Goal: Browse casually: Explore the website without a specific task or goal

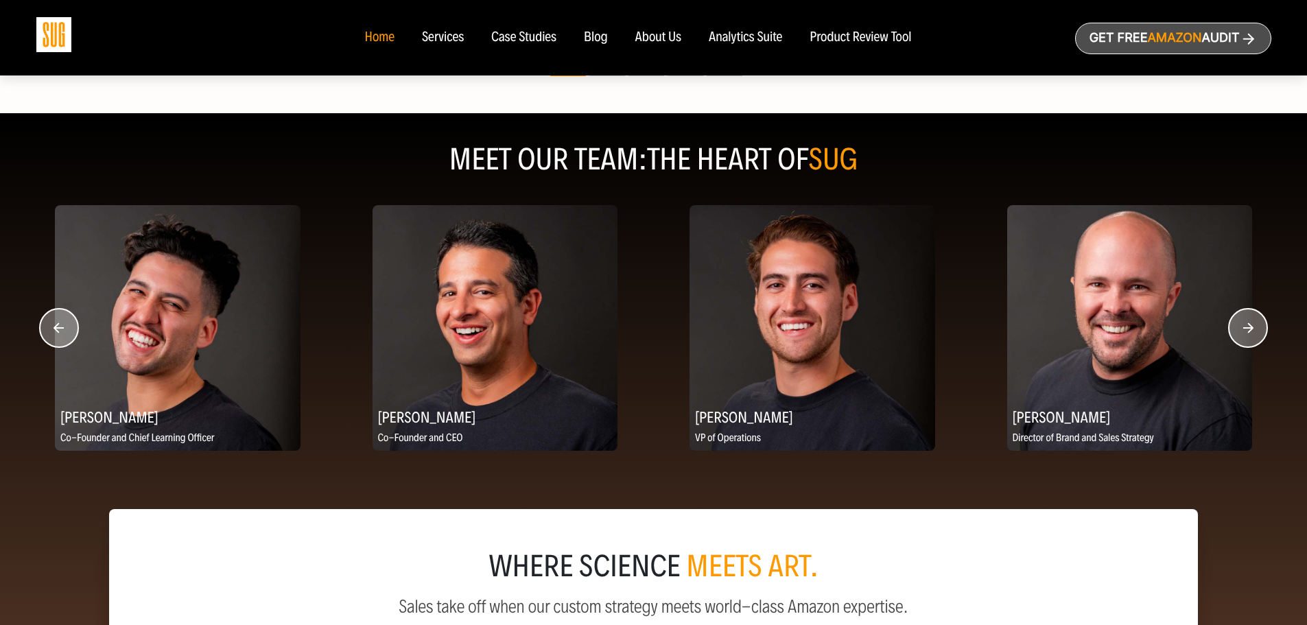
scroll to position [1647, 0]
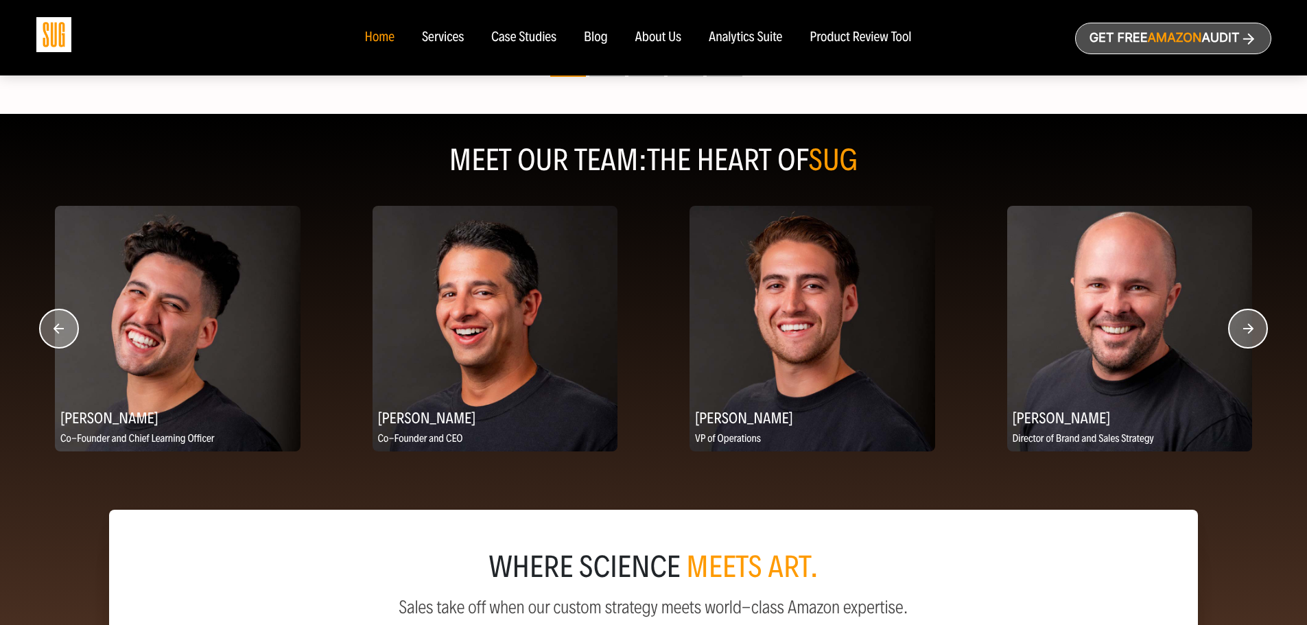
click at [1252, 329] on icon "button" at bounding box center [1249, 328] width 10 height 10
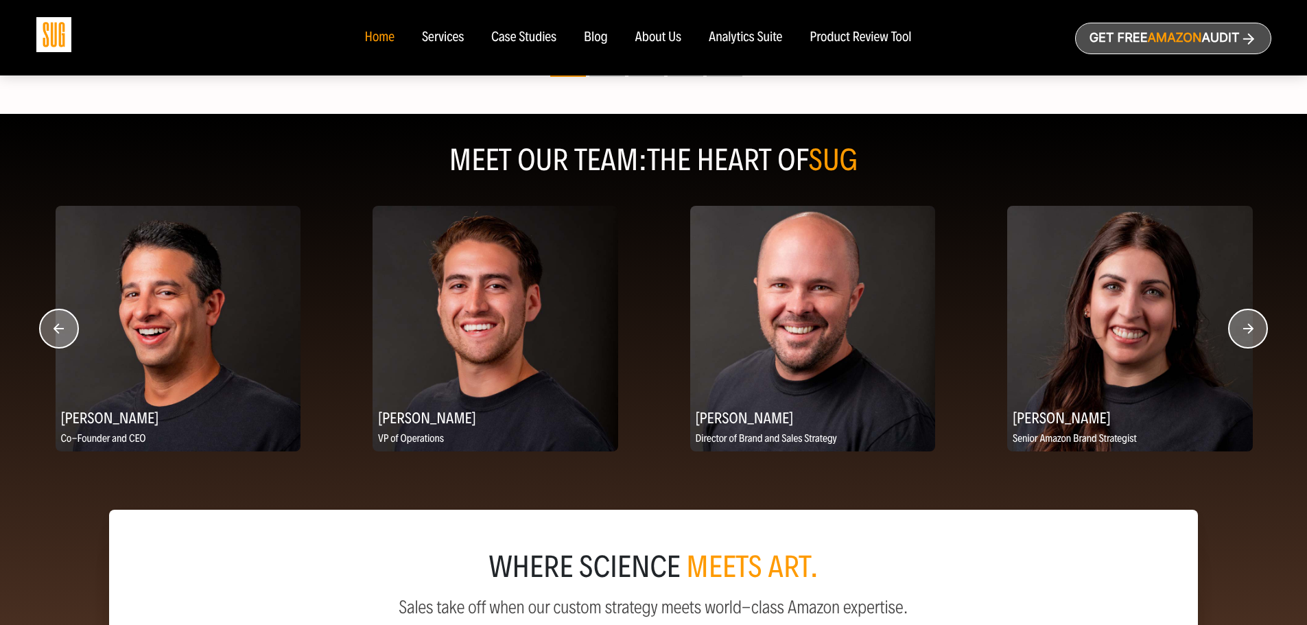
click at [1252, 329] on icon "button" at bounding box center [1249, 328] width 10 height 10
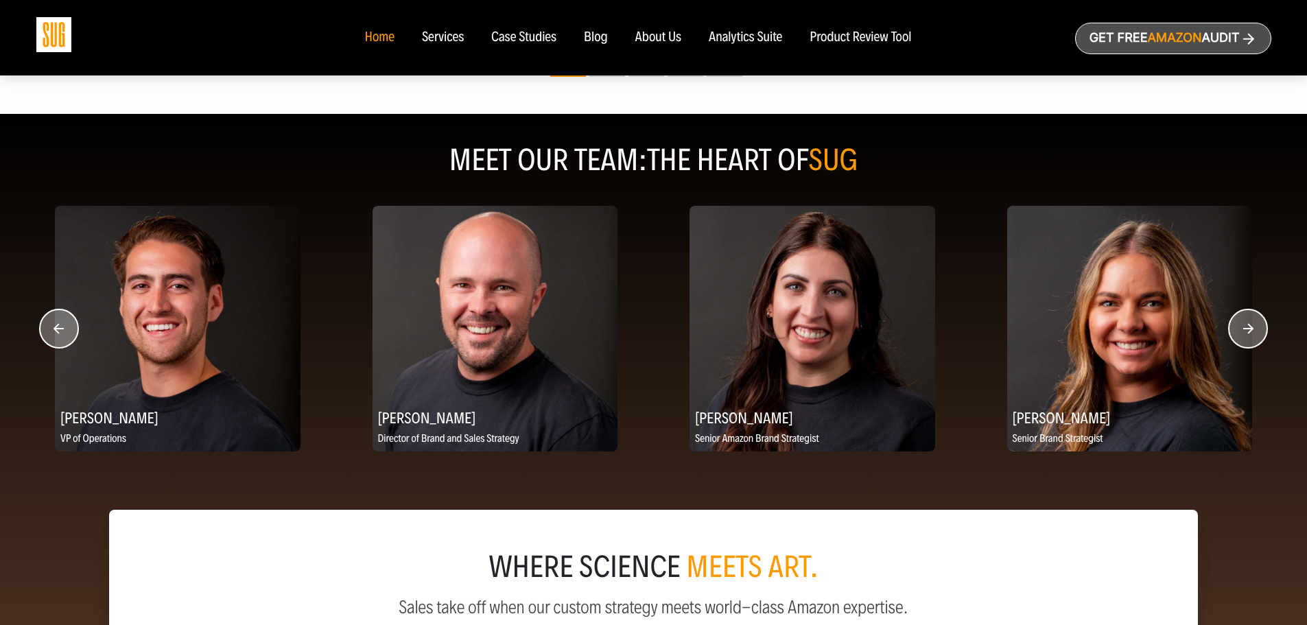
click at [1252, 329] on icon "button" at bounding box center [1249, 328] width 10 height 10
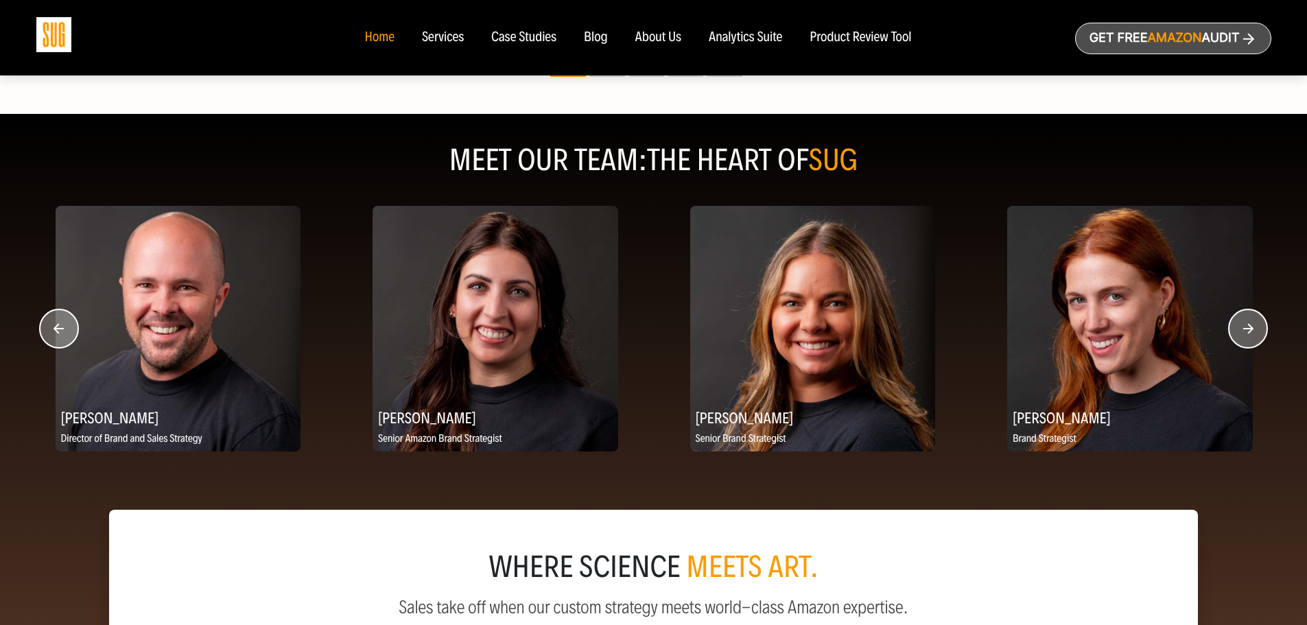
click at [1252, 329] on icon "button" at bounding box center [1249, 328] width 10 height 10
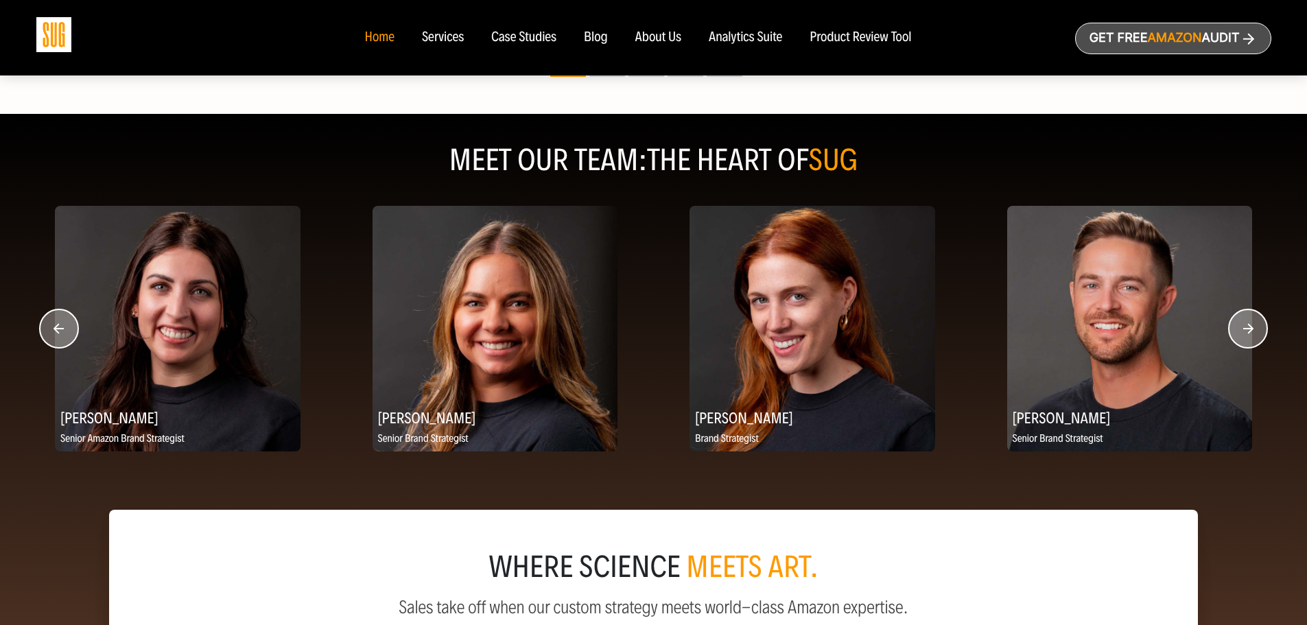
click at [1252, 329] on icon "button" at bounding box center [1249, 328] width 10 height 10
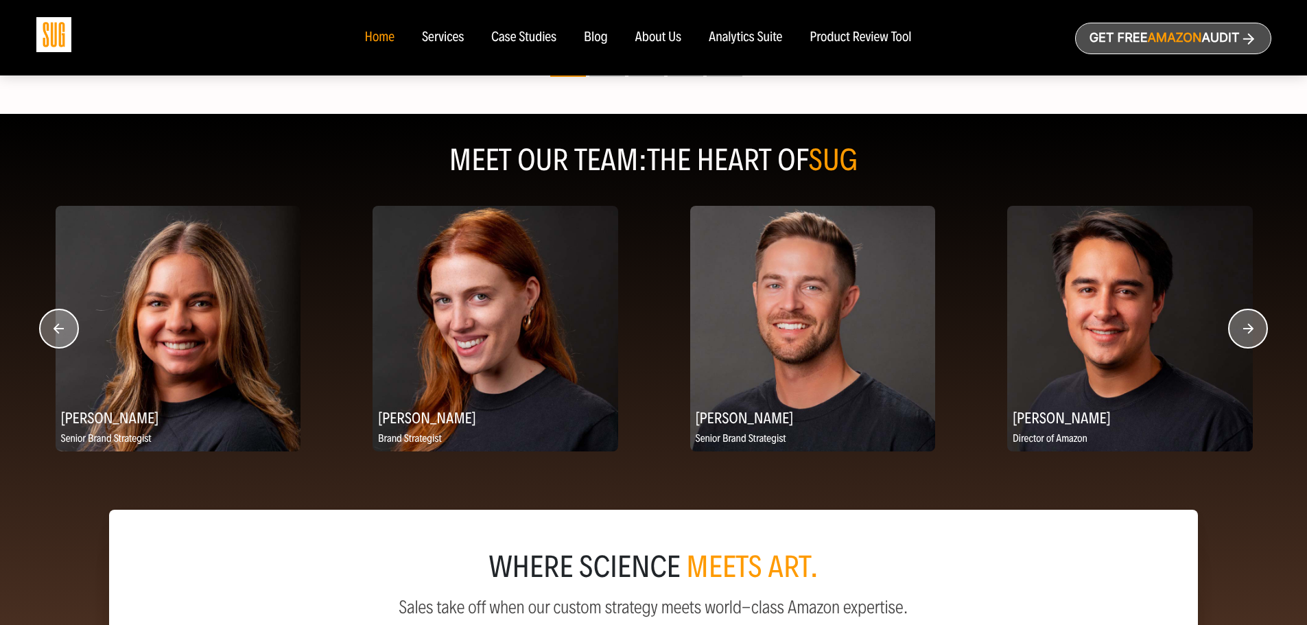
click at [1253, 329] on icon "button" at bounding box center [1249, 328] width 10 height 10
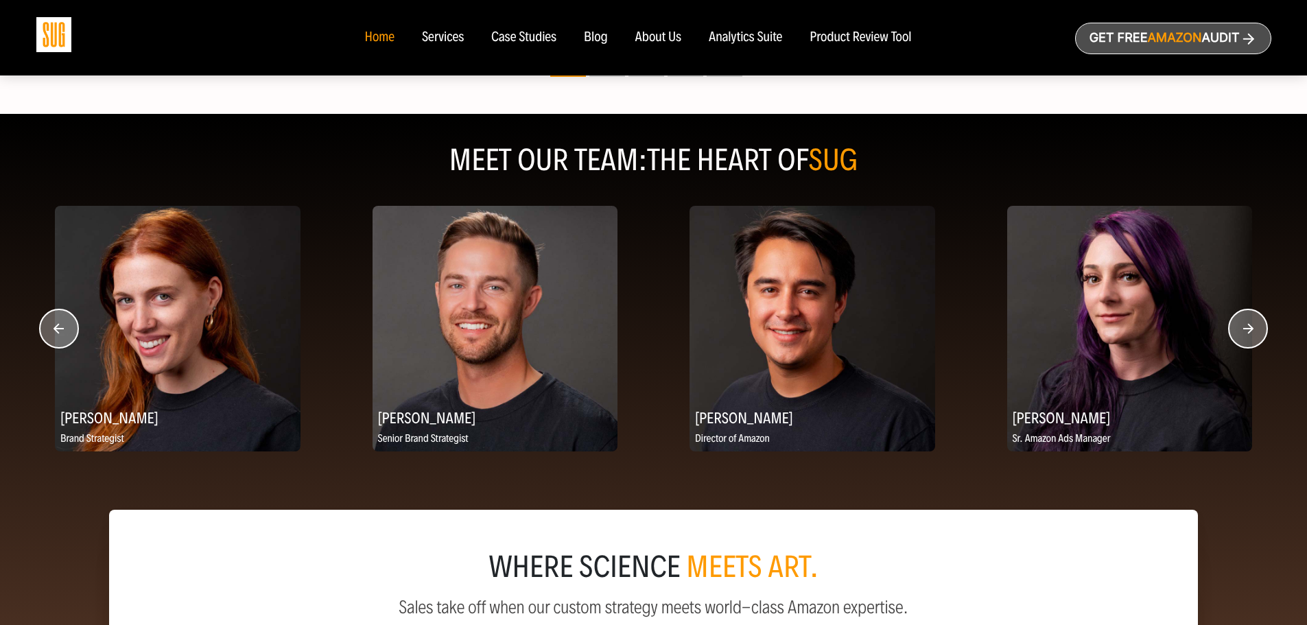
click at [1253, 329] on icon "button" at bounding box center [1249, 328] width 10 height 10
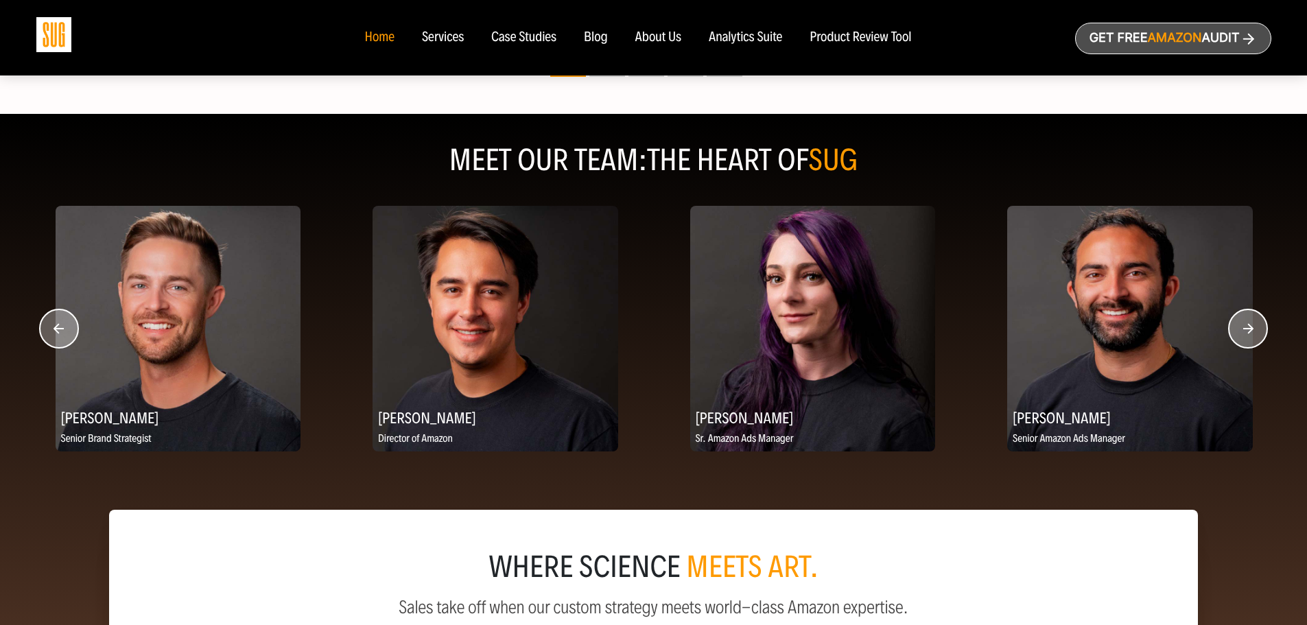
click at [1253, 329] on icon "button" at bounding box center [1249, 328] width 10 height 10
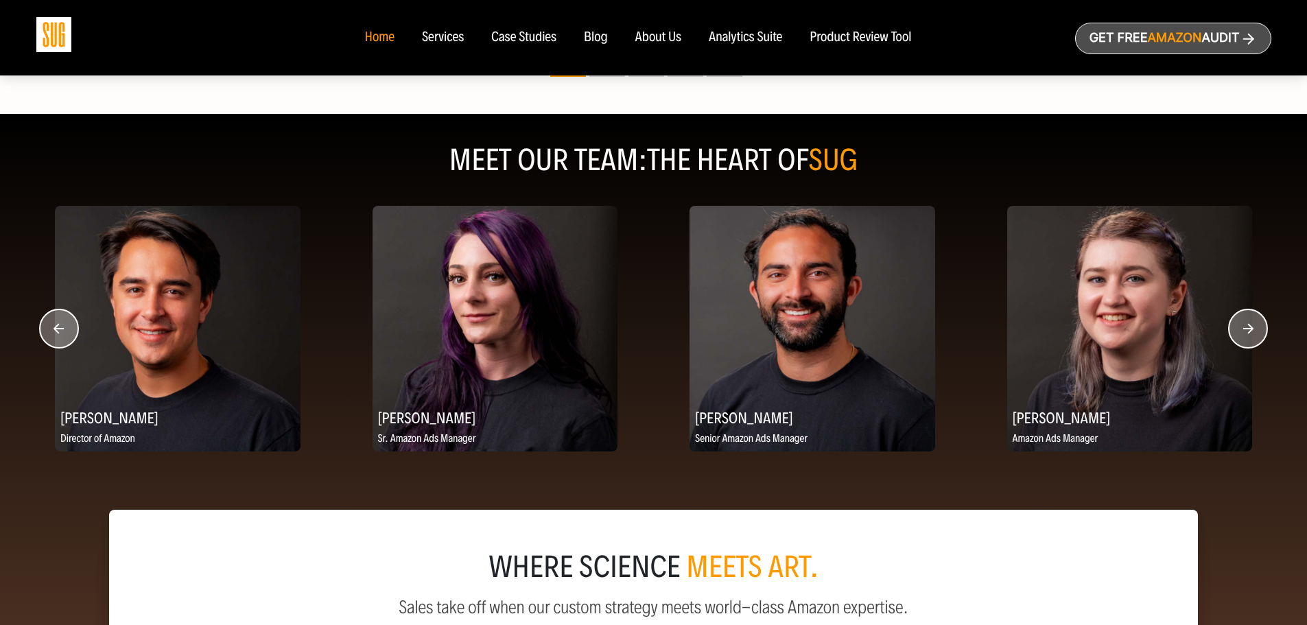
click at [1253, 329] on icon "button" at bounding box center [1249, 328] width 10 height 10
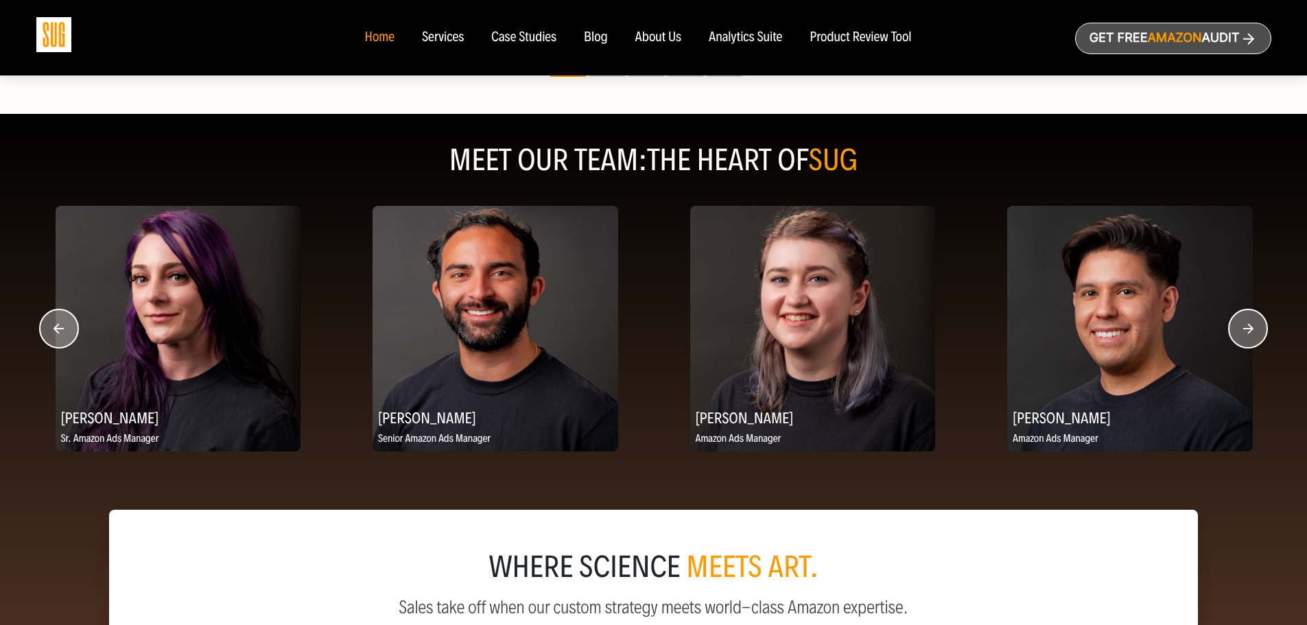
click at [1253, 329] on icon "button" at bounding box center [1249, 328] width 10 height 10
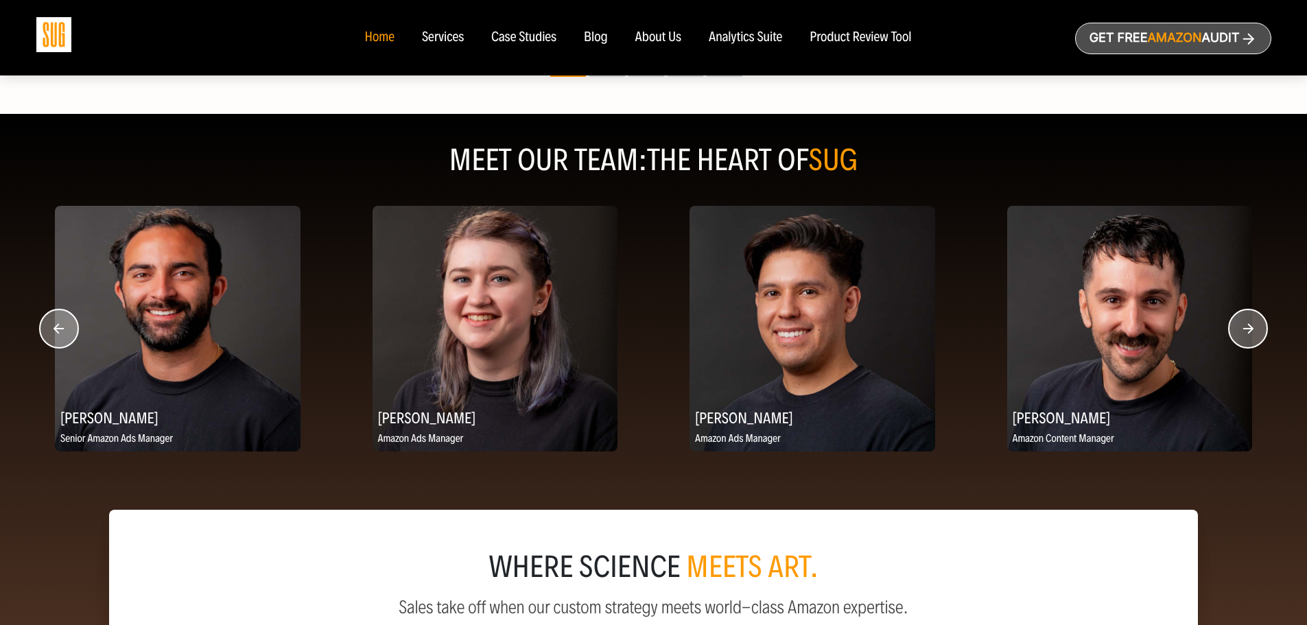
click at [1253, 329] on icon "button" at bounding box center [1249, 328] width 10 height 10
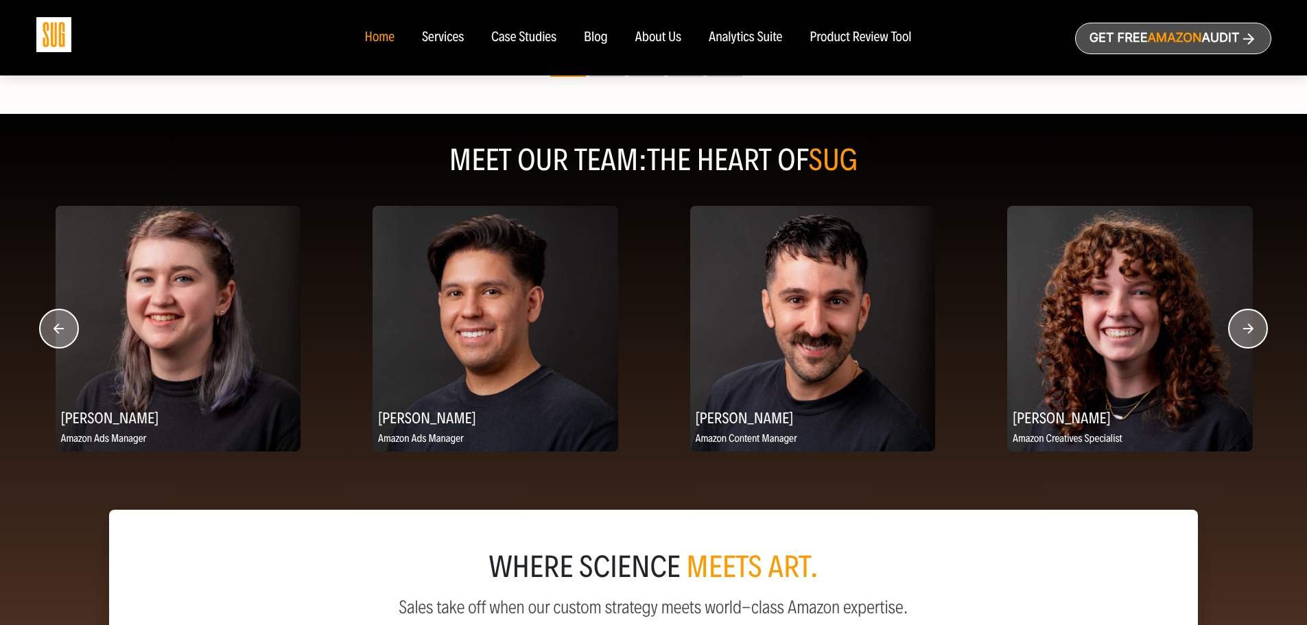
click at [1253, 329] on icon "button" at bounding box center [1249, 328] width 10 height 10
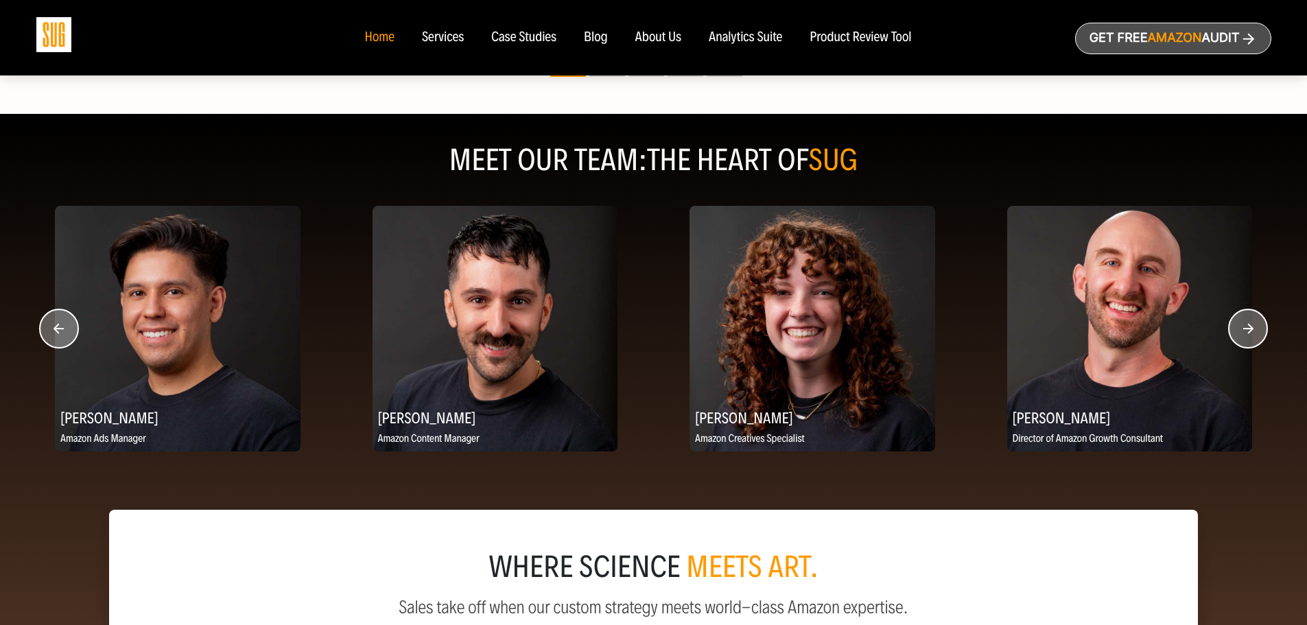
click at [1253, 329] on icon "button" at bounding box center [1249, 328] width 10 height 10
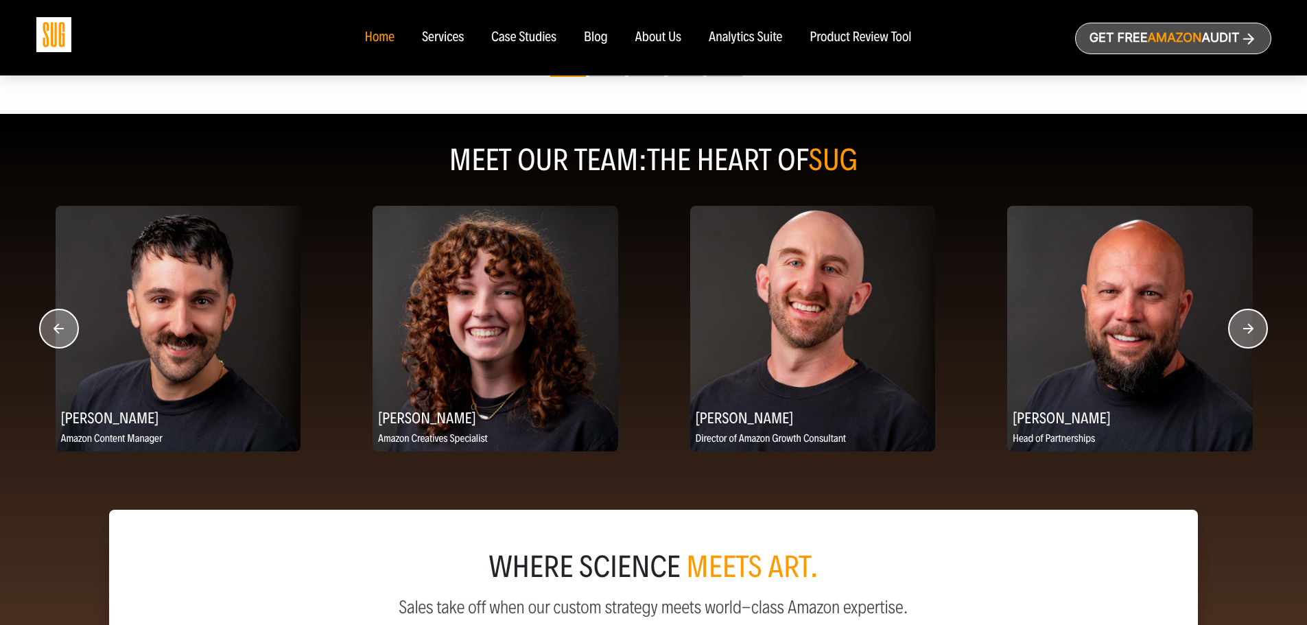
click at [1253, 329] on icon "button" at bounding box center [1249, 328] width 10 height 10
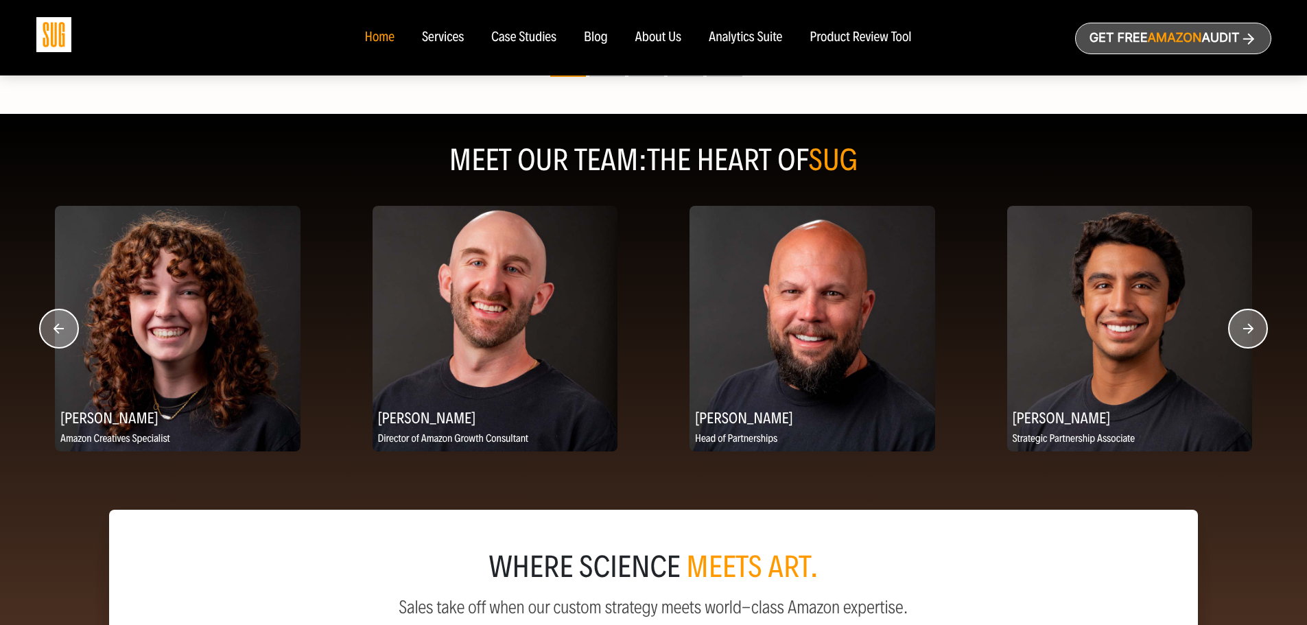
click at [1255, 327] on circle "button" at bounding box center [1248, 329] width 38 height 38
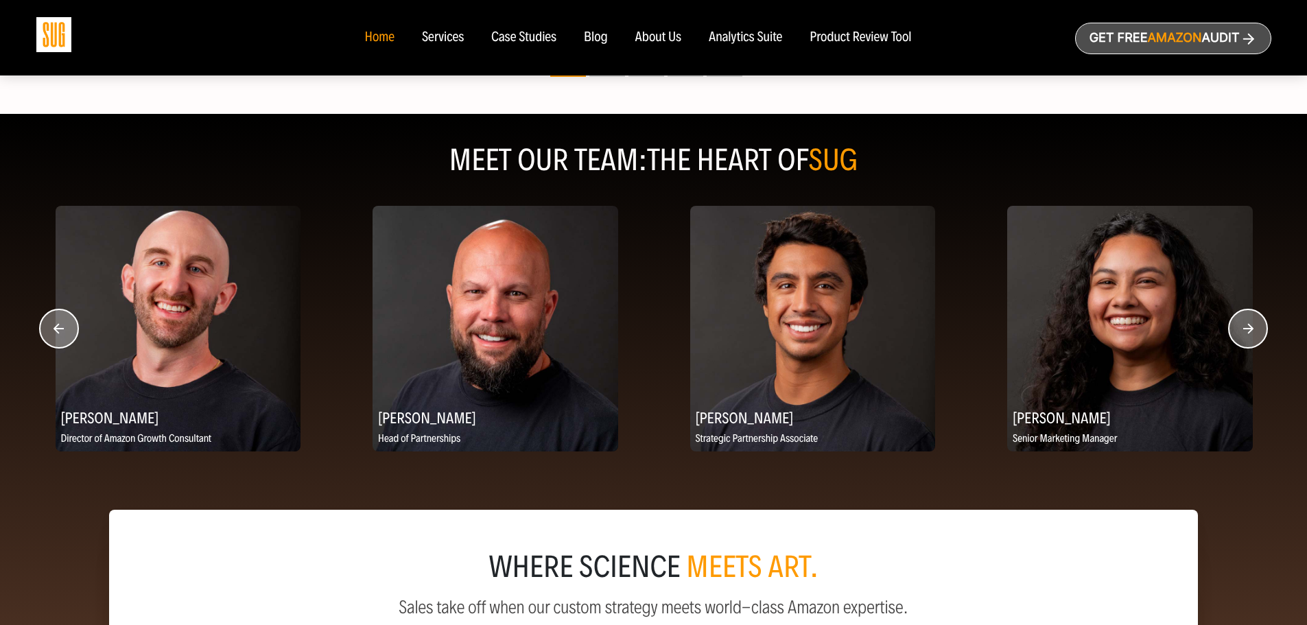
click at [1255, 327] on circle "button" at bounding box center [1248, 329] width 38 height 38
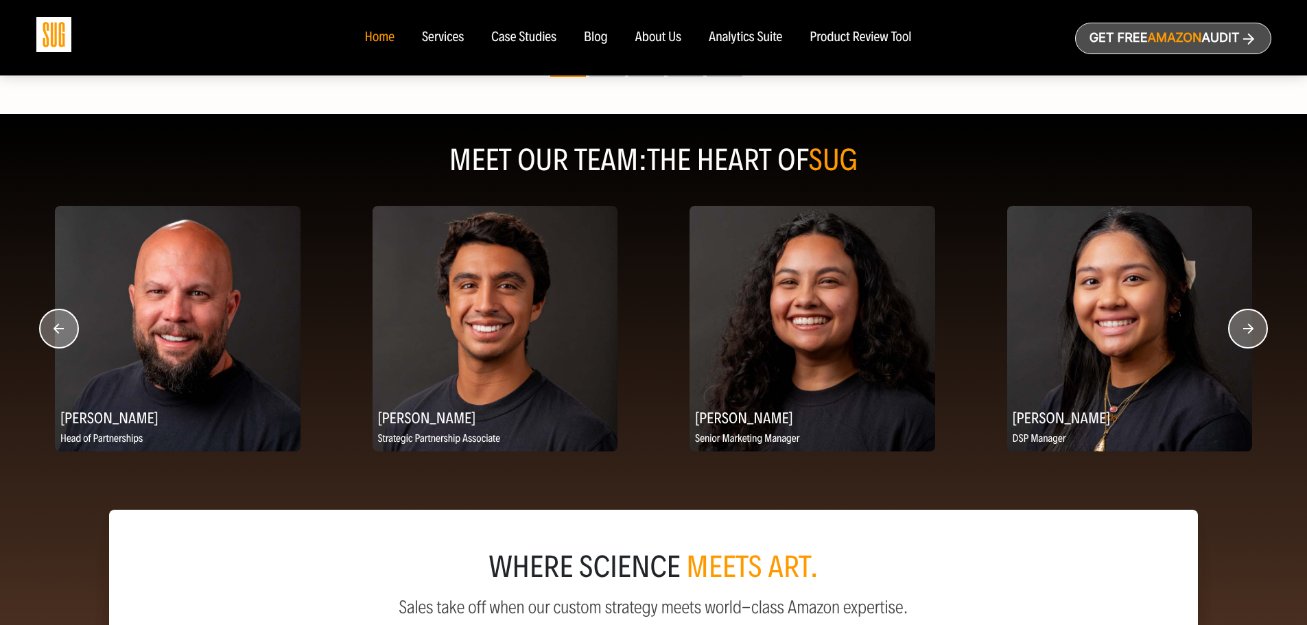
click at [1255, 327] on circle "button" at bounding box center [1248, 329] width 38 height 38
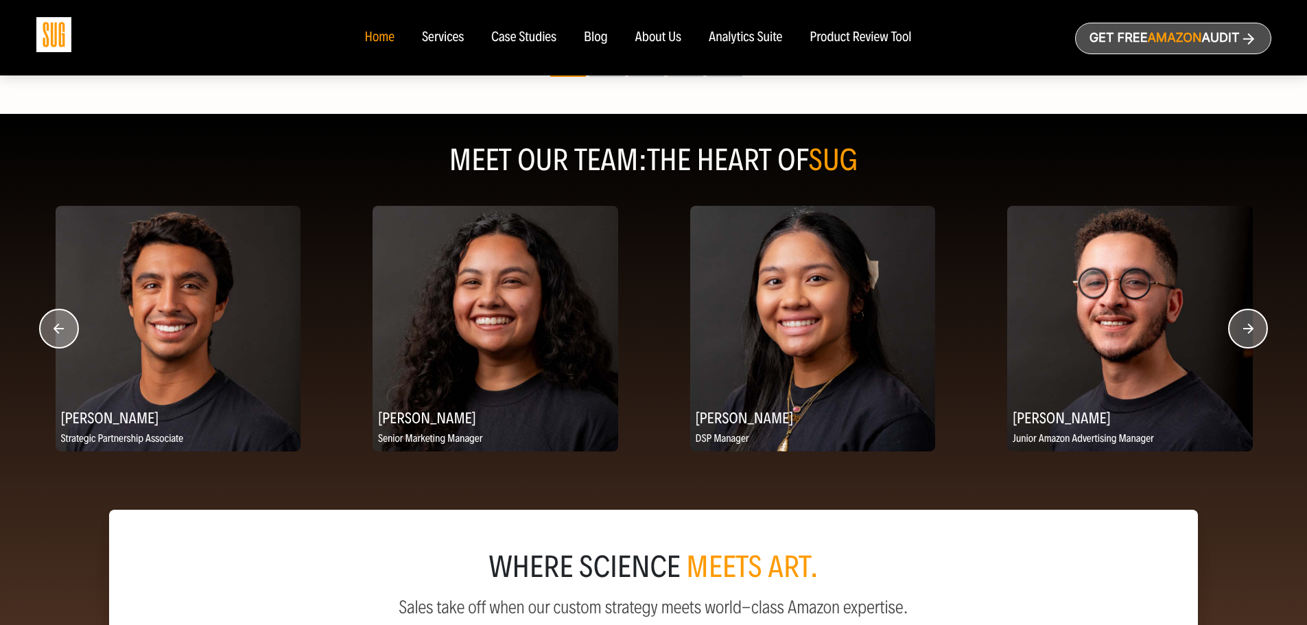
click at [1255, 327] on circle "button" at bounding box center [1248, 329] width 38 height 38
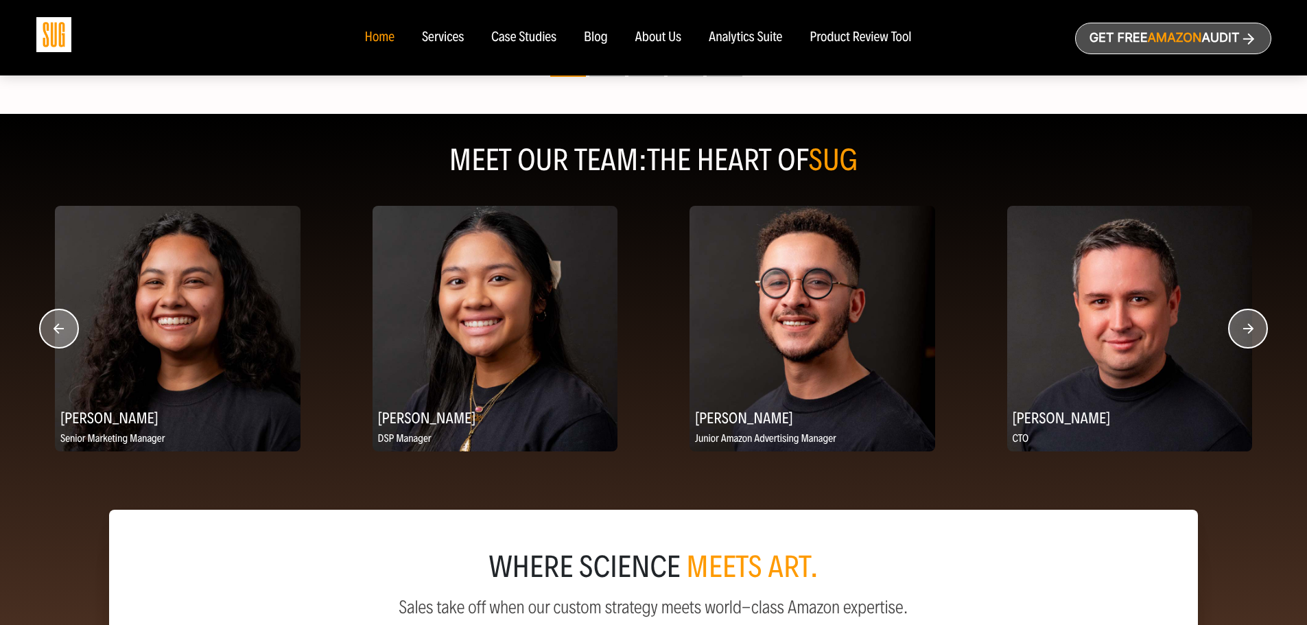
click at [1255, 327] on circle "button" at bounding box center [1248, 329] width 38 height 38
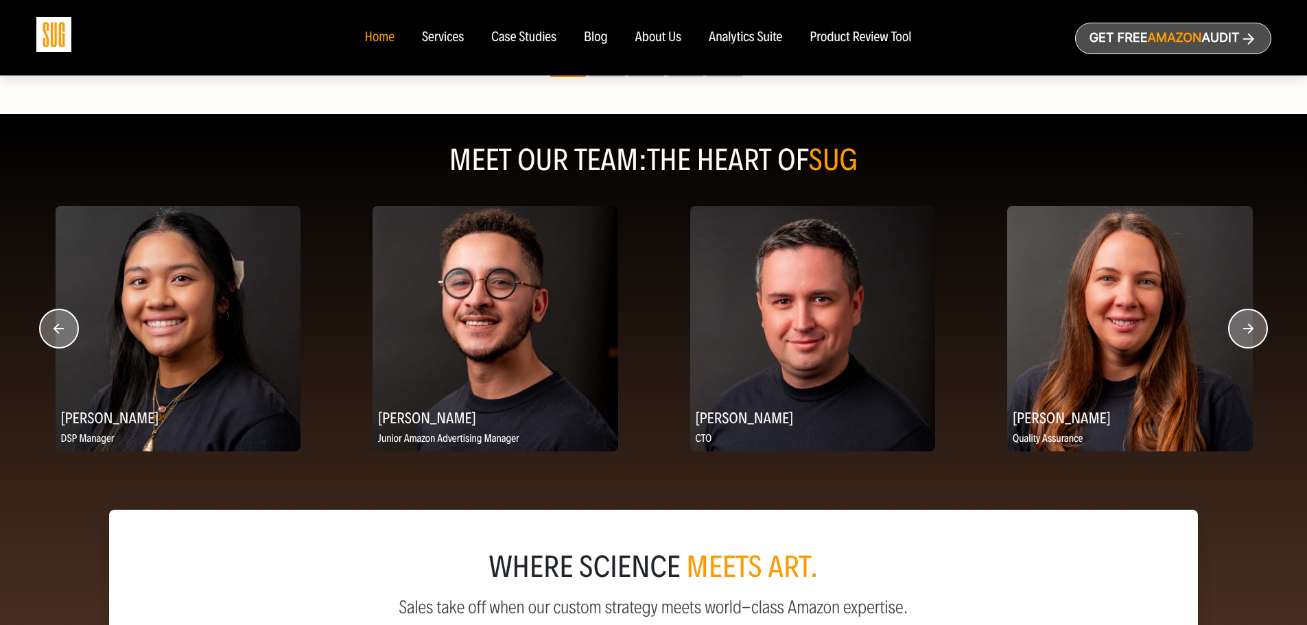
click at [1256, 327] on circle "button" at bounding box center [1248, 329] width 38 height 38
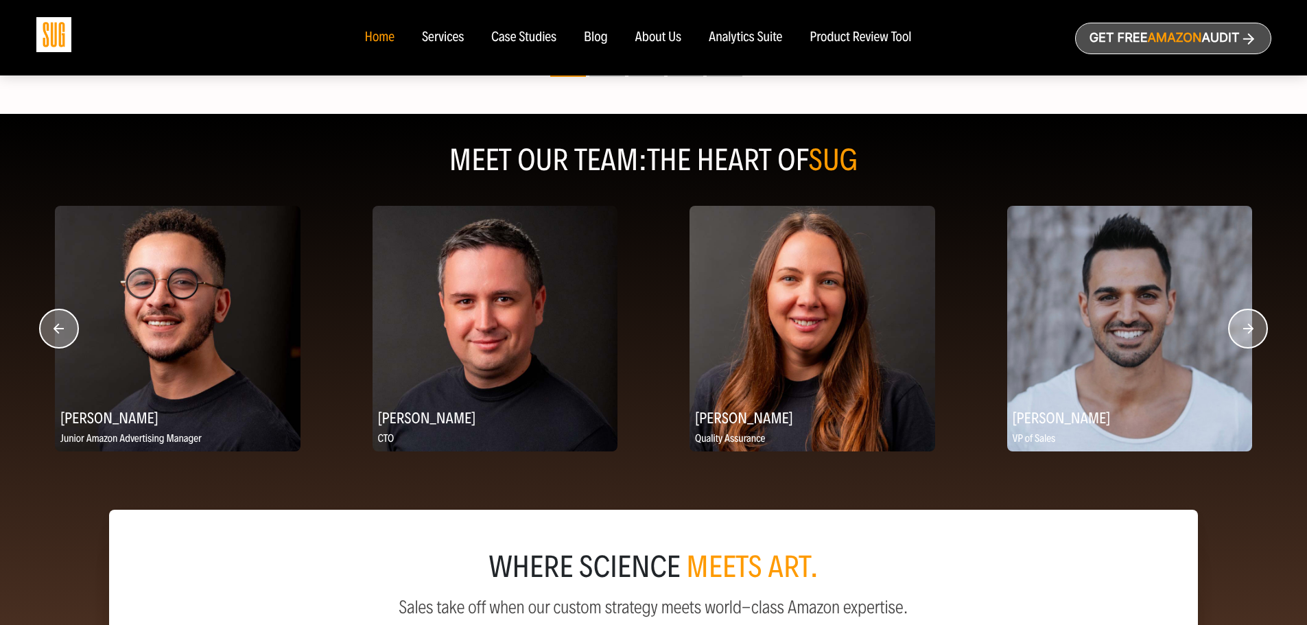
click at [1256, 327] on circle "button" at bounding box center [1248, 329] width 38 height 38
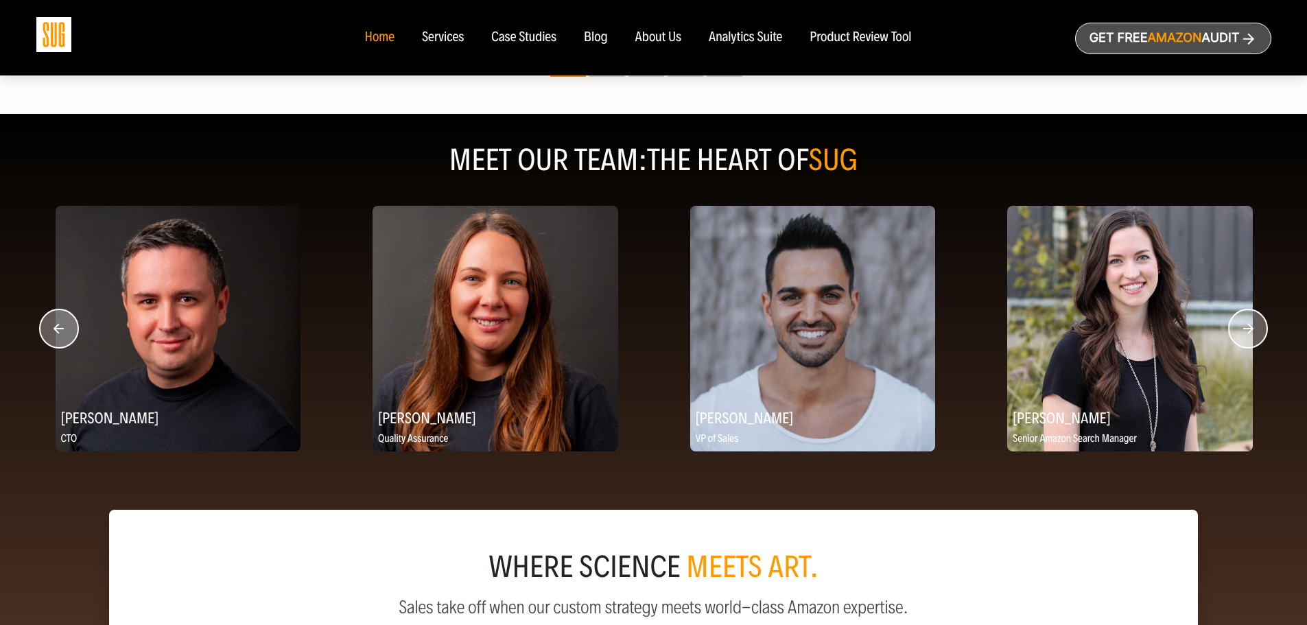
click at [1257, 326] on circle "button" at bounding box center [1248, 329] width 38 height 38
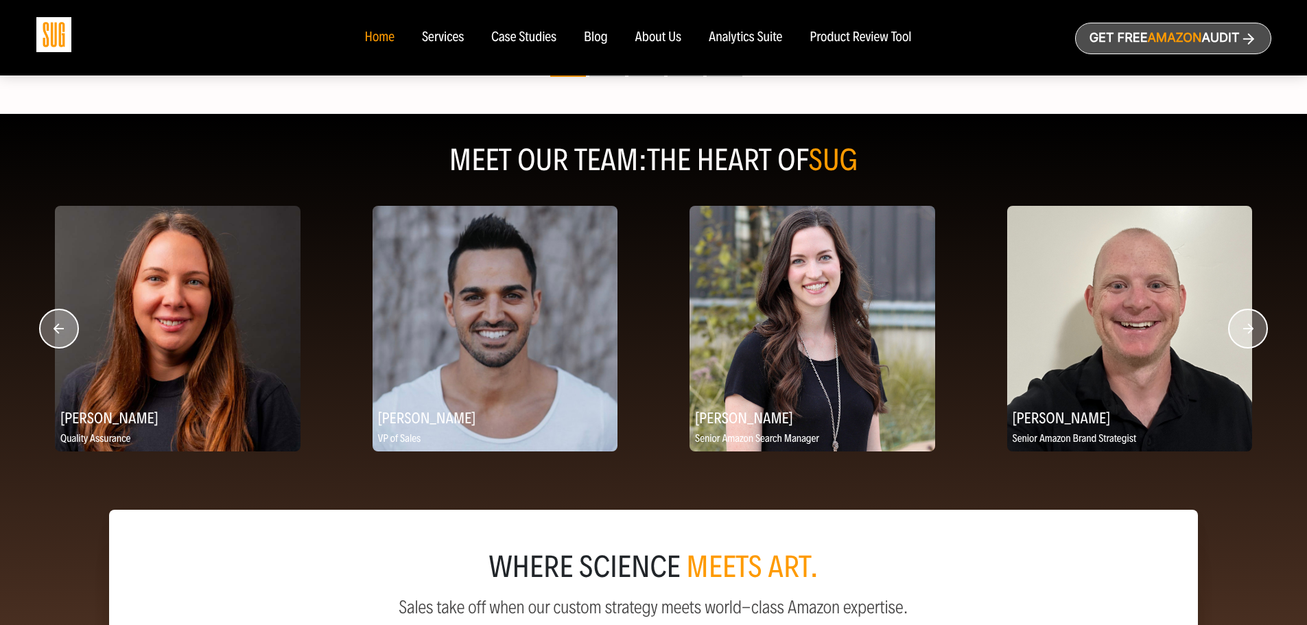
click at [1257, 326] on circle "button" at bounding box center [1248, 329] width 38 height 38
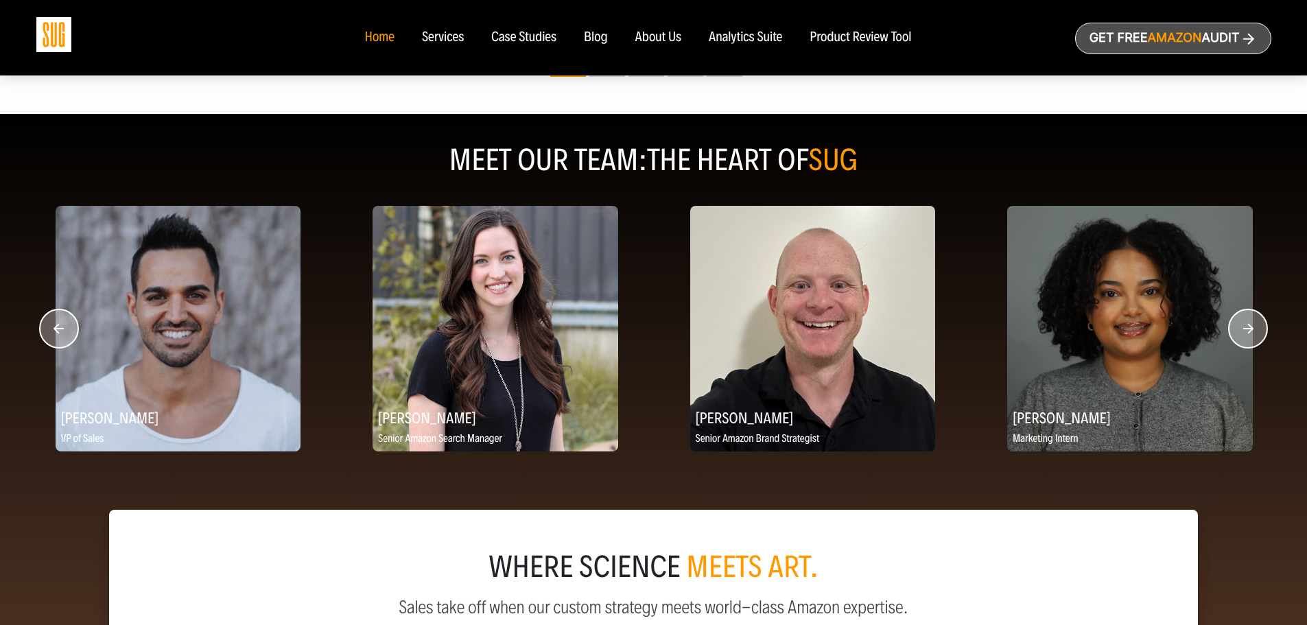
click at [1257, 326] on circle "button" at bounding box center [1248, 329] width 38 height 38
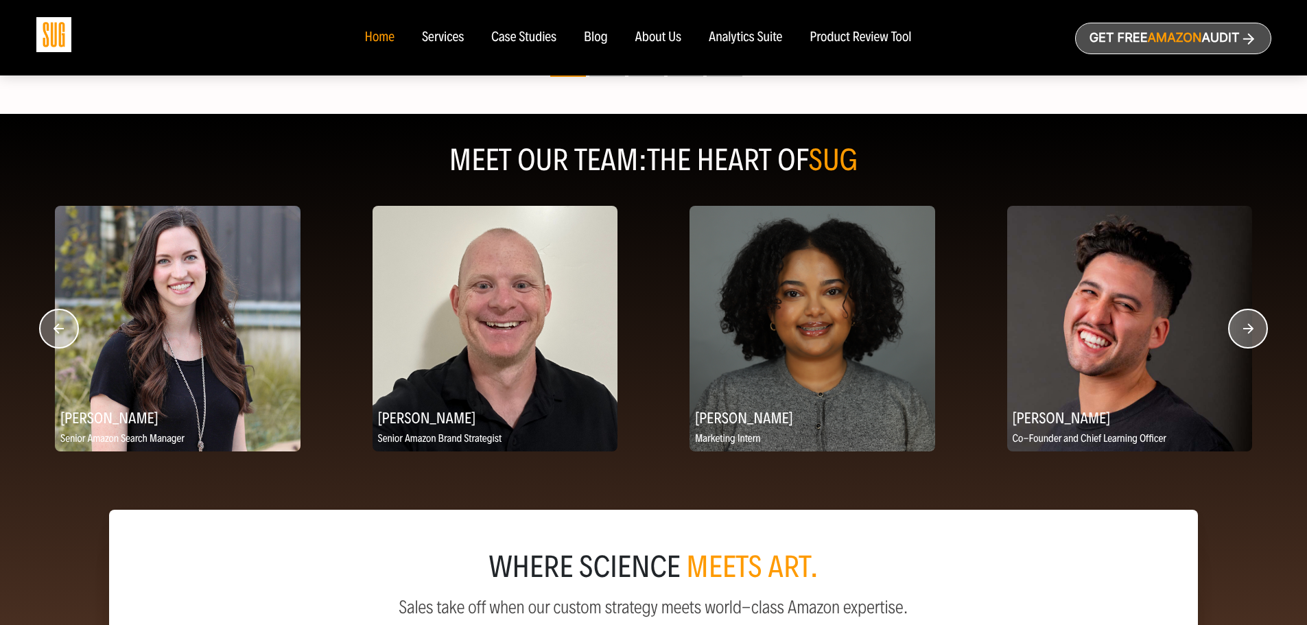
click at [1257, 326] on circle "button" at bounding box center [1248, 329] width 38 height 38
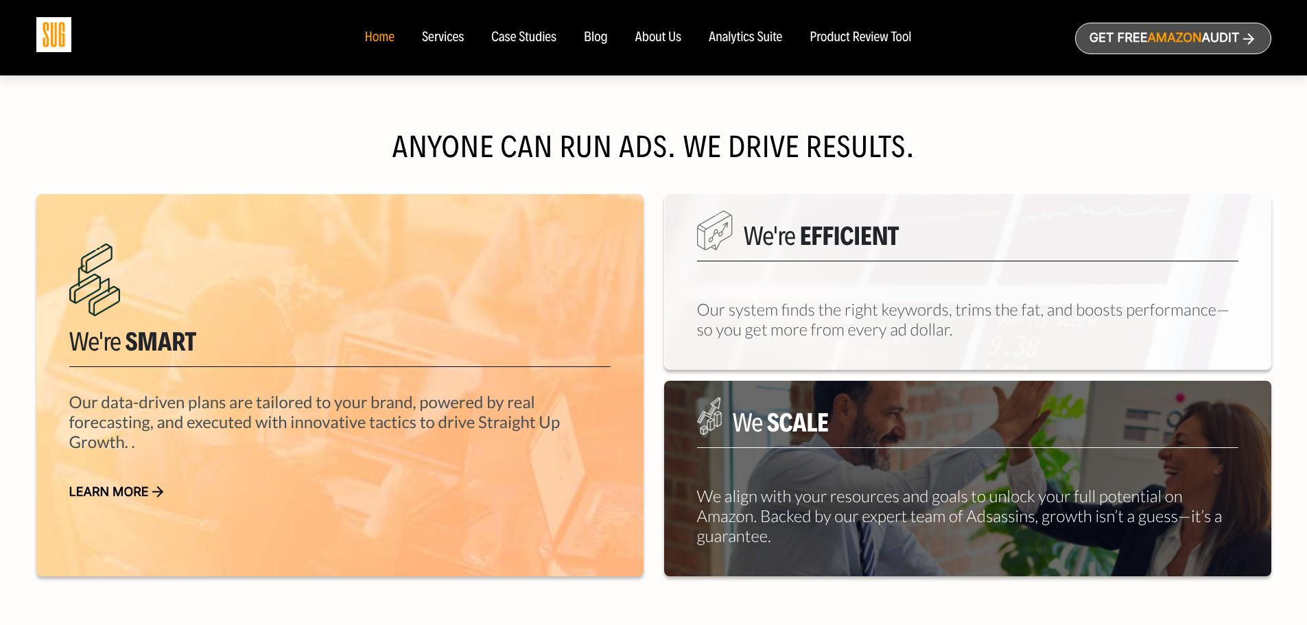
scroll to position [0, 0]
